Goal: Obtain resource: Download file/media

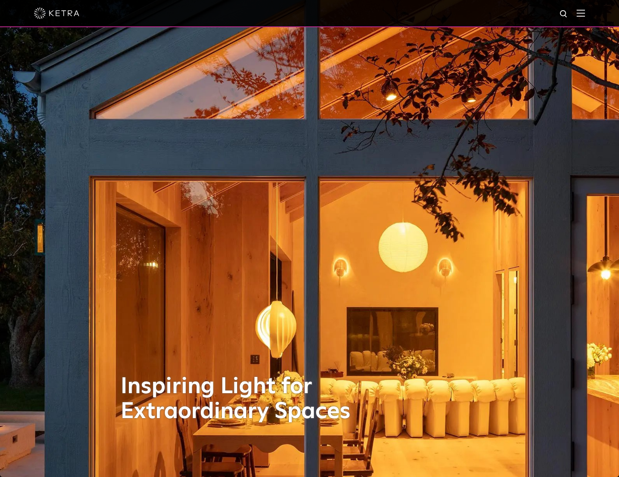
click at [585, 12] on img at bounding box center [580, 12] width 8 height 7
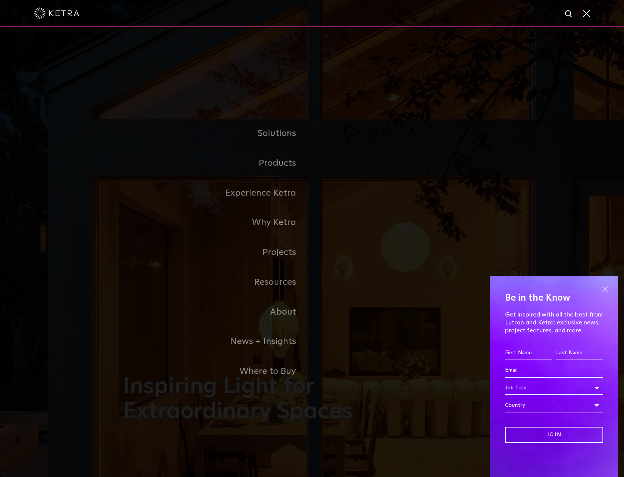
click at [602, 289] on span at bounding box center [605, 288] width 11 height 11
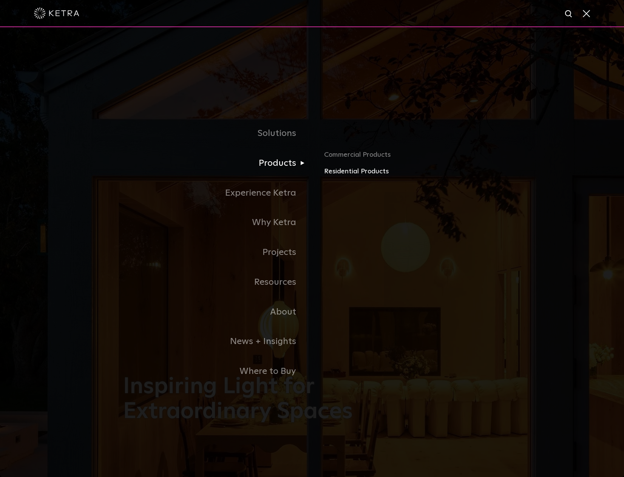
click at [332, 174] on link "Residential Products" at bounding box center [412, 171] width 177 height 11
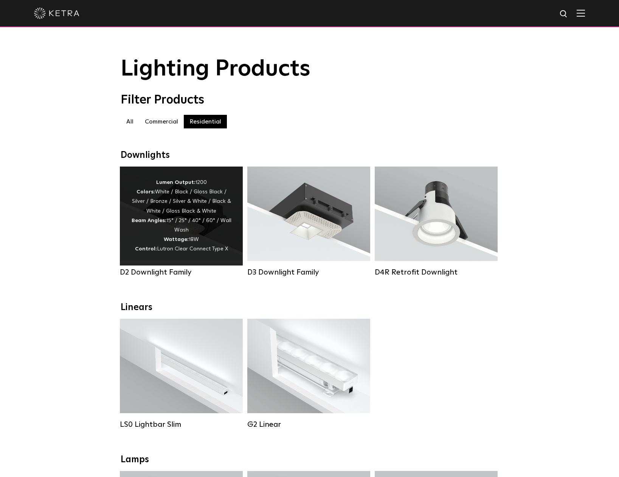
click at [173, 240] on strong "Wattage:" at bounding box center [176, 239] width 25 height 5
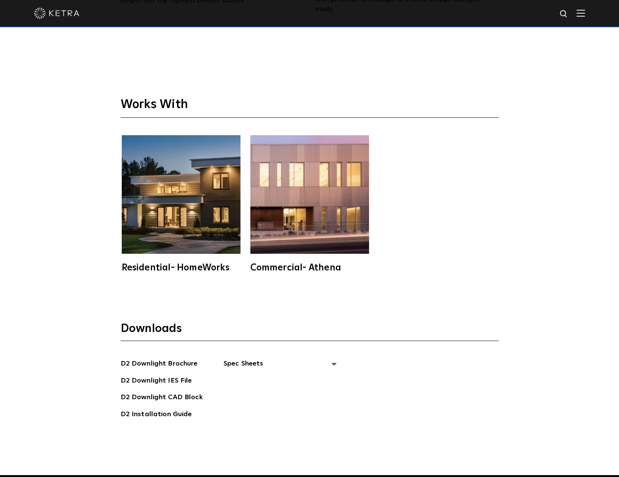
scroll to position [2266, 0]
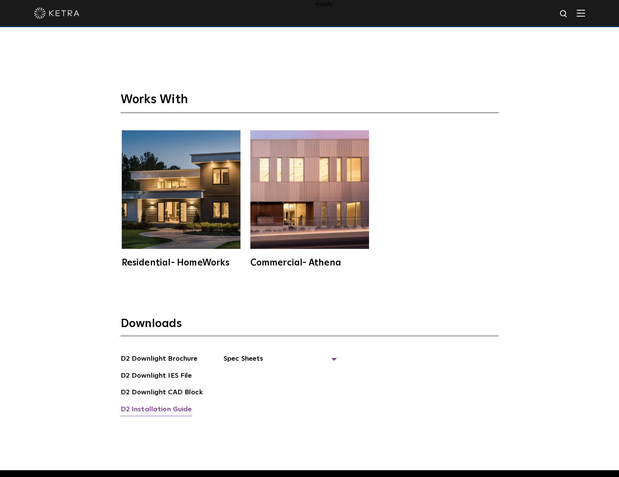
click at [177, 404] on link "D2 Installation Guide" at bounding box center [156, 410] width 71 height 12
